Goal: Find specific page/section: Find specific page/section

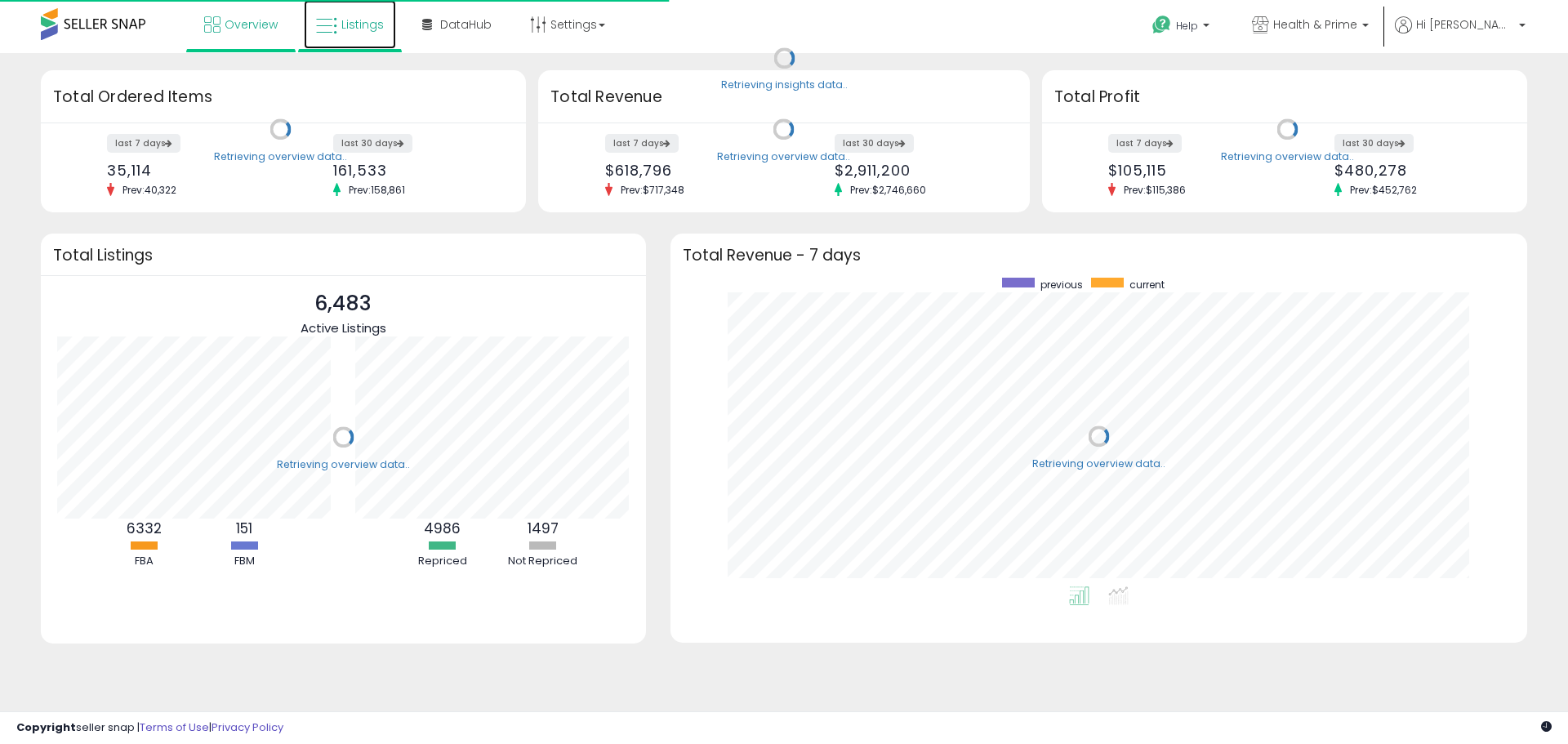
scroll to position [309, 825]
click at [348, 32] on link "Listings" at bounding box center [349, 24] width 93 height 49
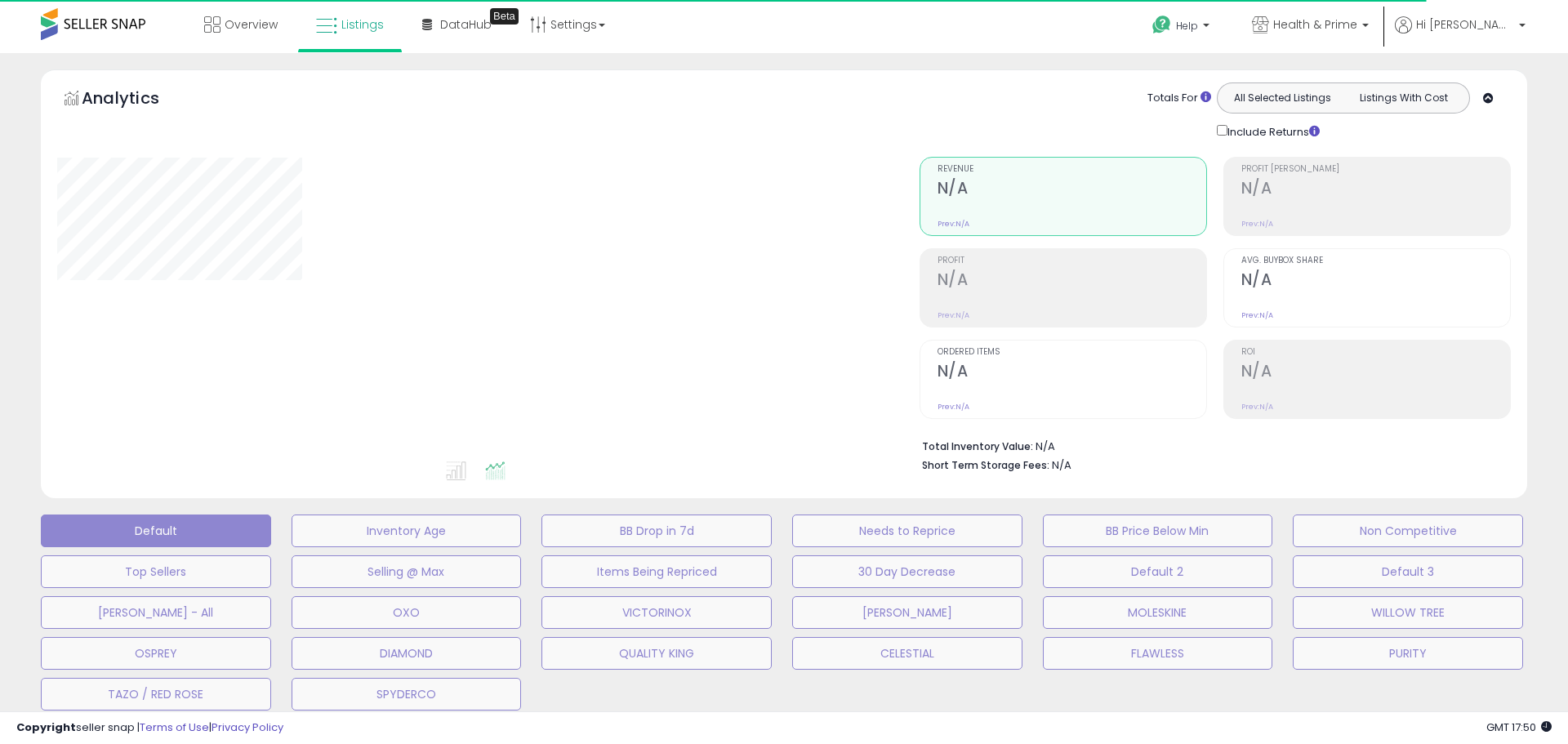
select select "**"
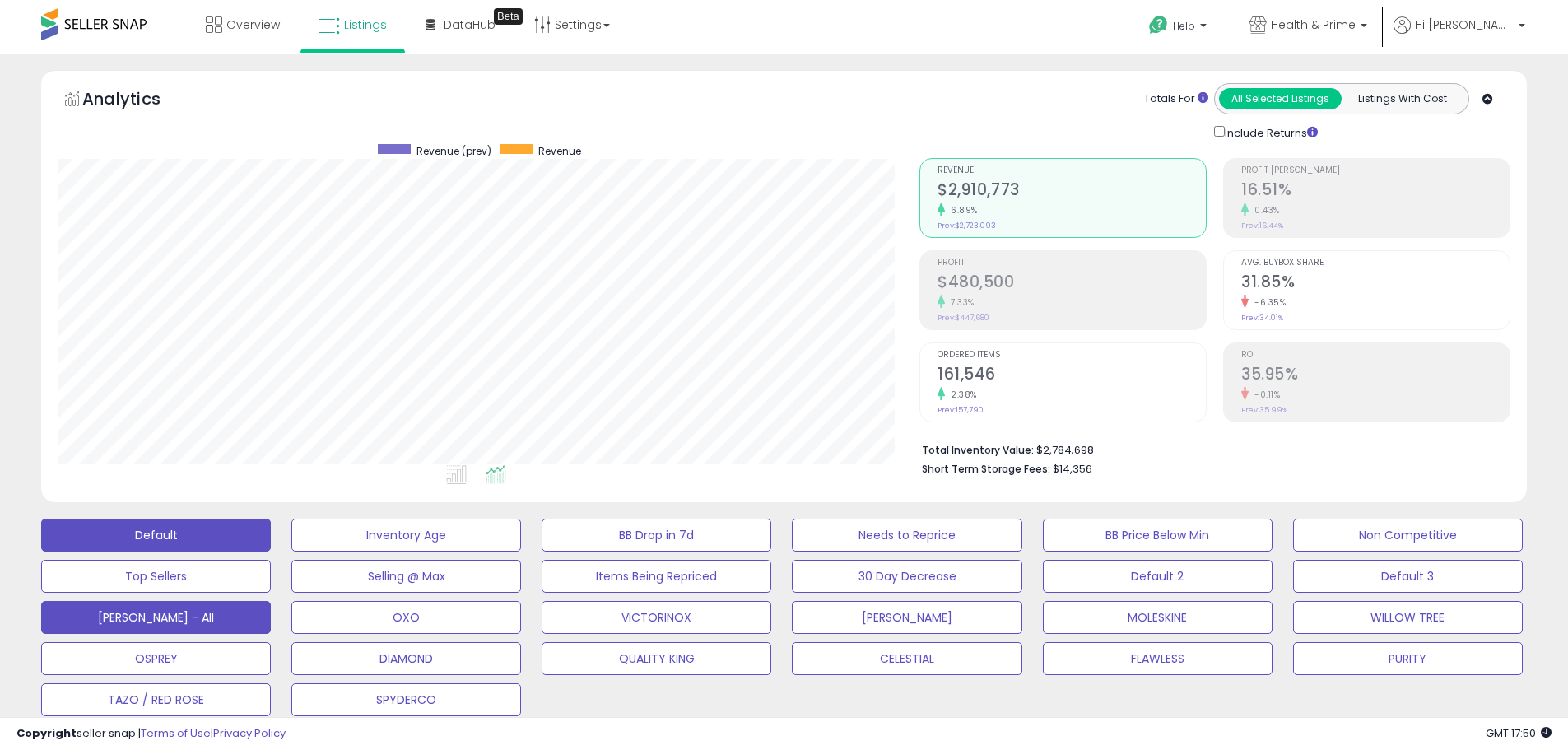
scroll to position [338, 861]
click at [210, 615] on button "[PERSON_NAME] - All" at bounding box center [156, 617] width 230 height 33
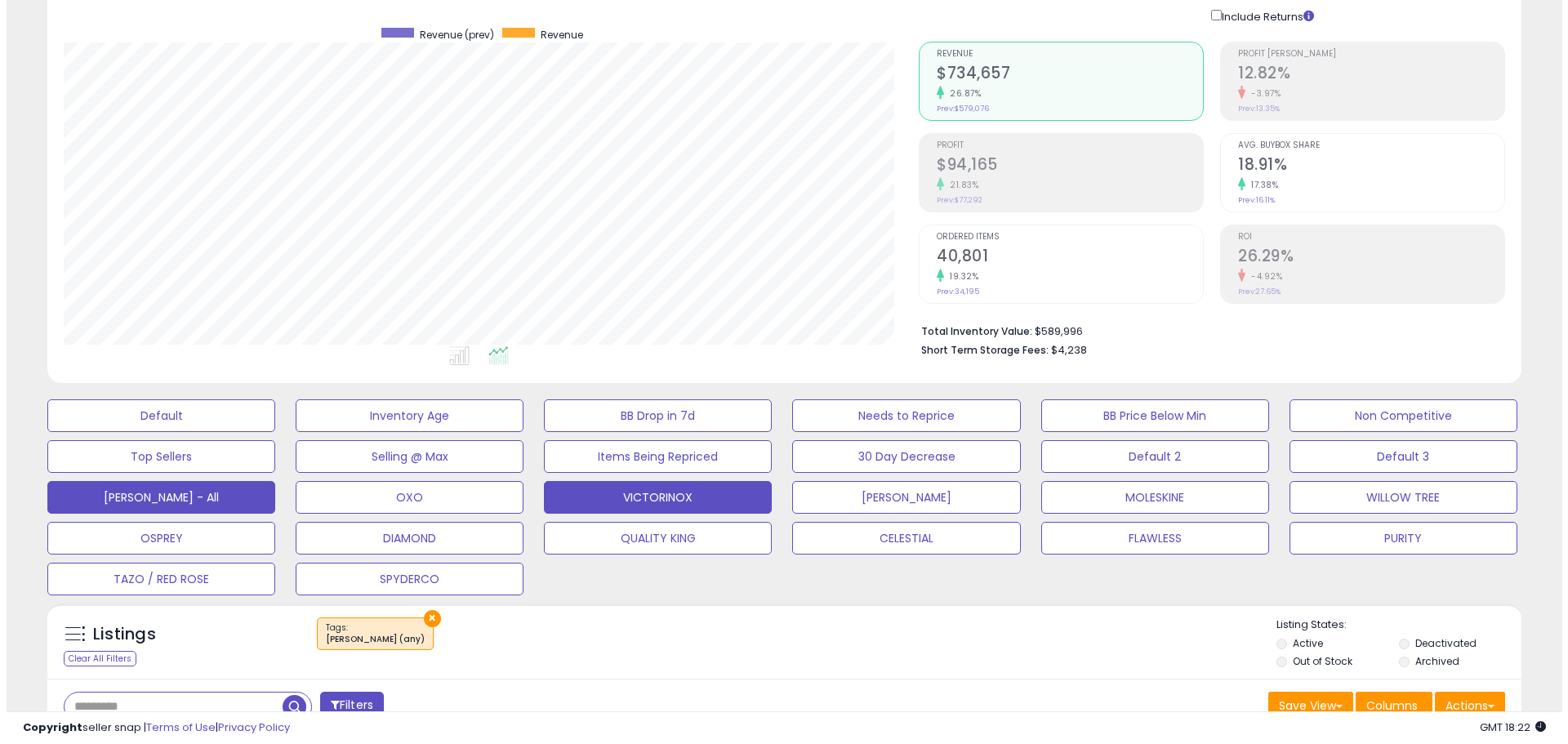
scroll to position [326, 0]
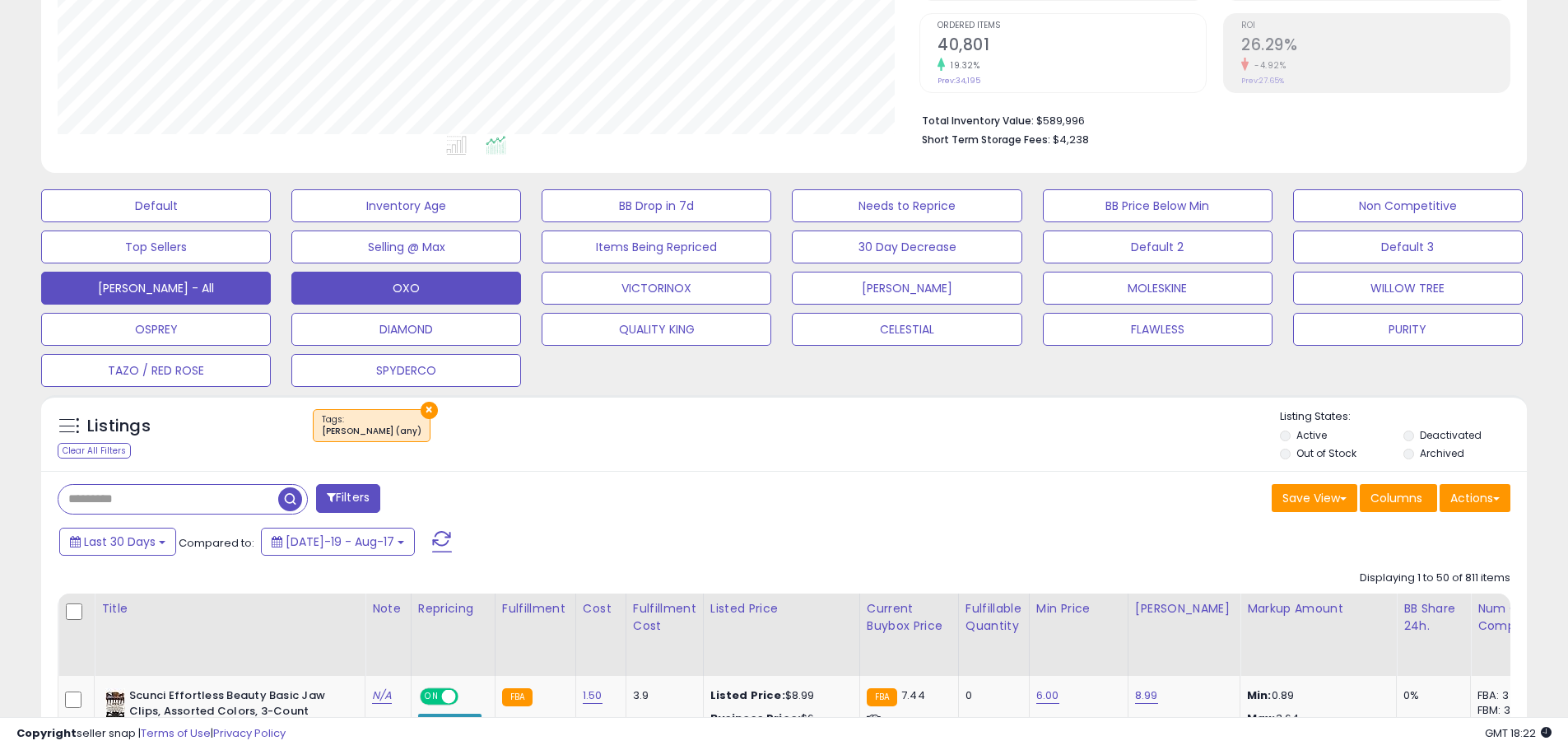
click at [455, 289] on button "OXO" at bounding box center [406, 288] width 230 height 33
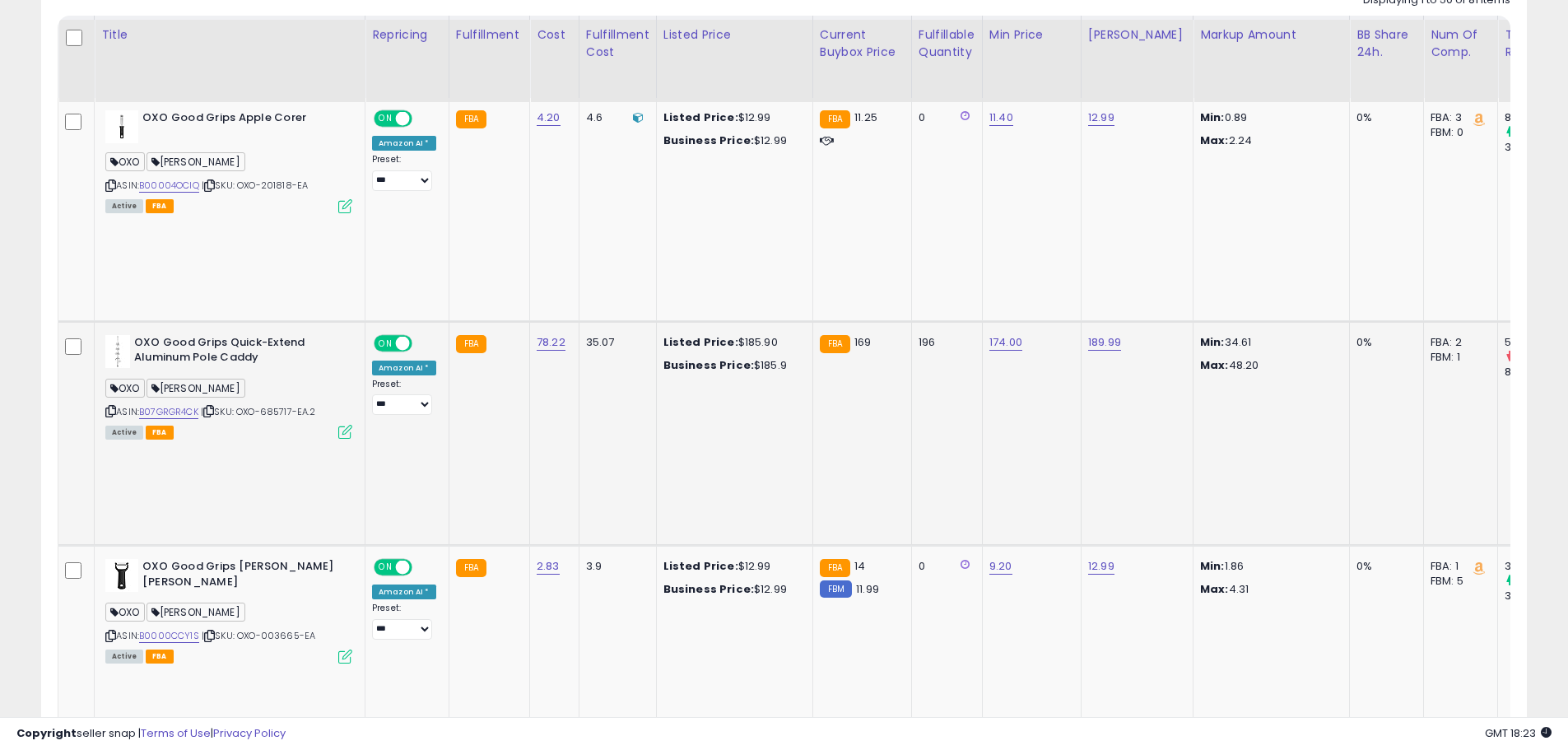
scroll to position [988, 0]
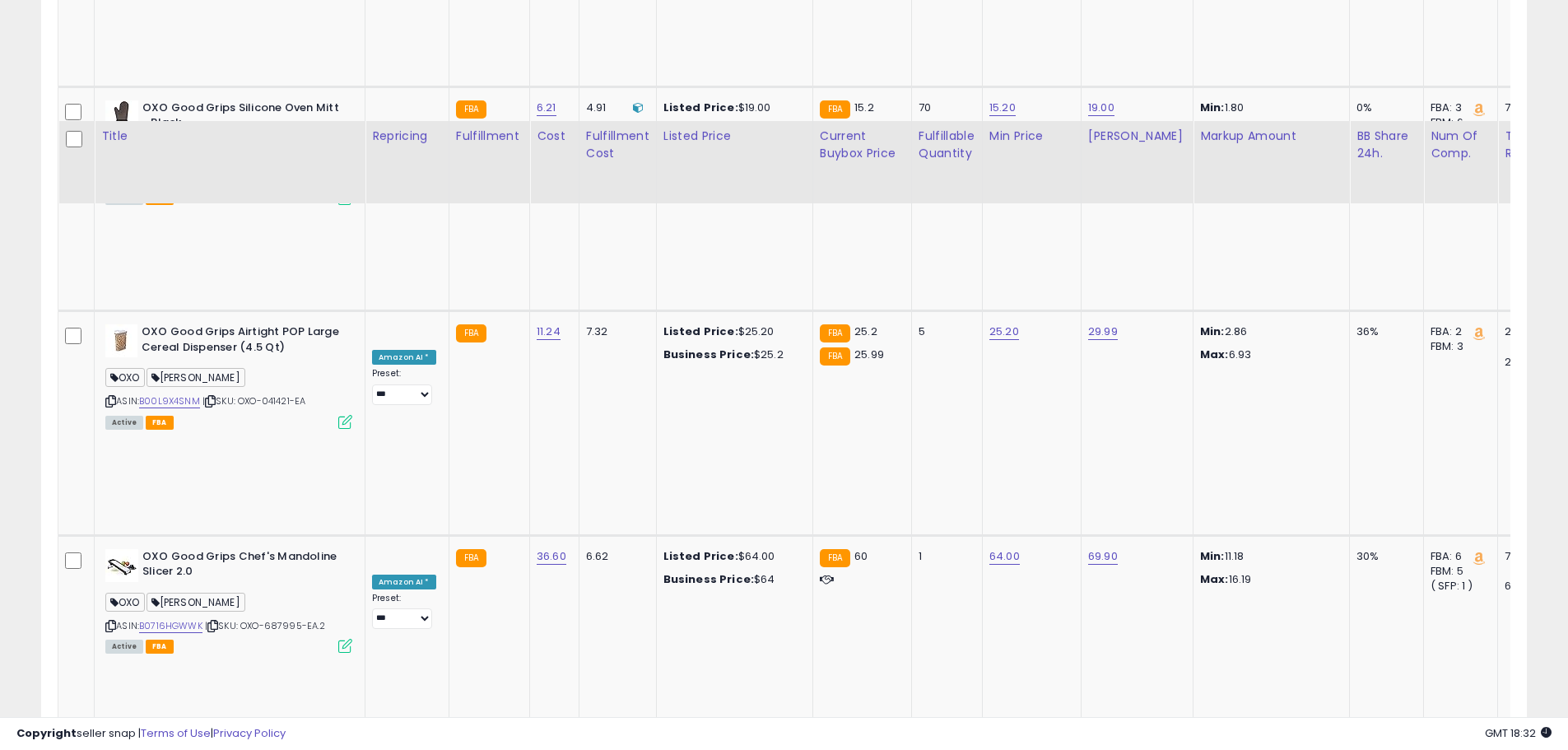
scroll to position [1975, 0]
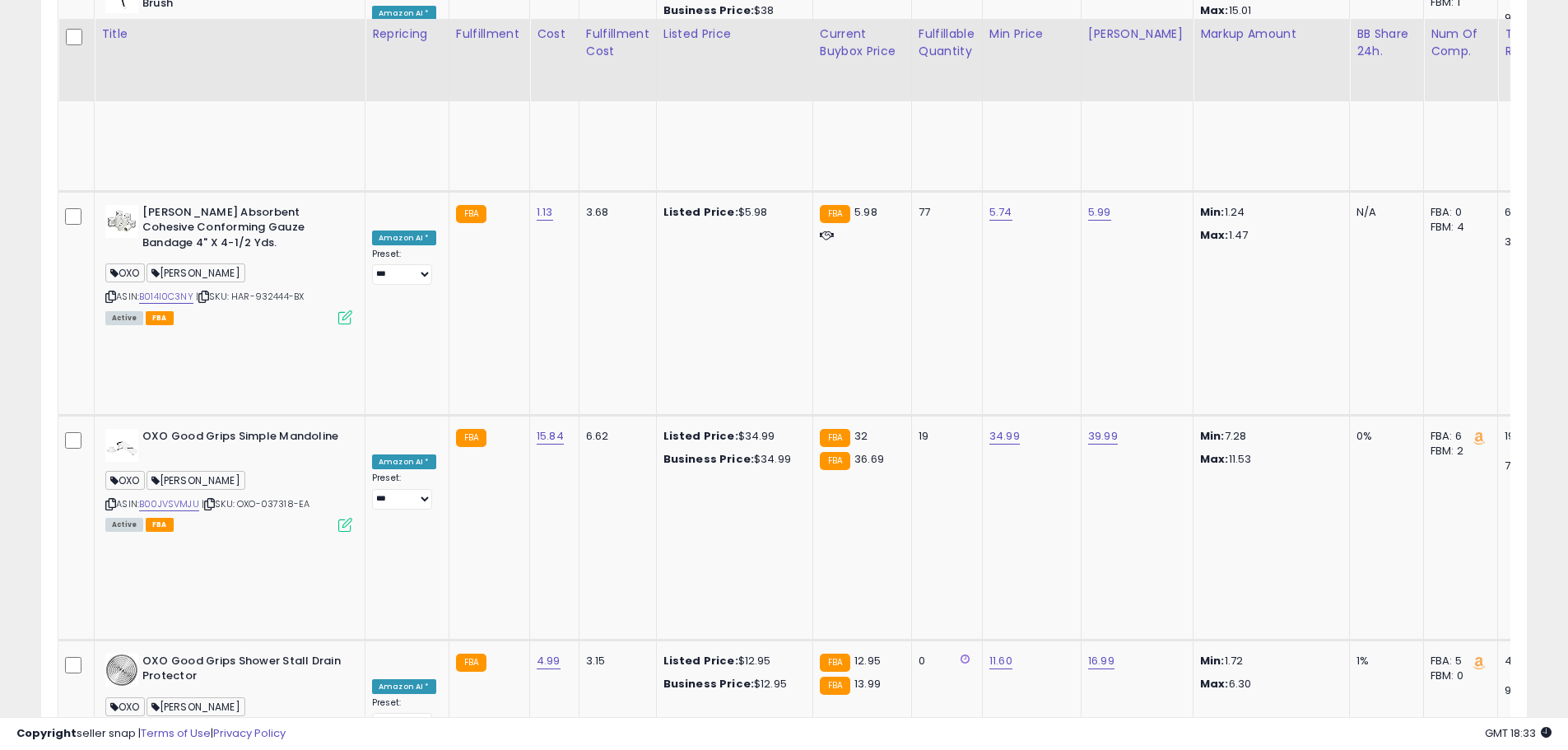
scroll to position [4197, 0]
